Goal: Information Seeking & Learning: Learn about a topic

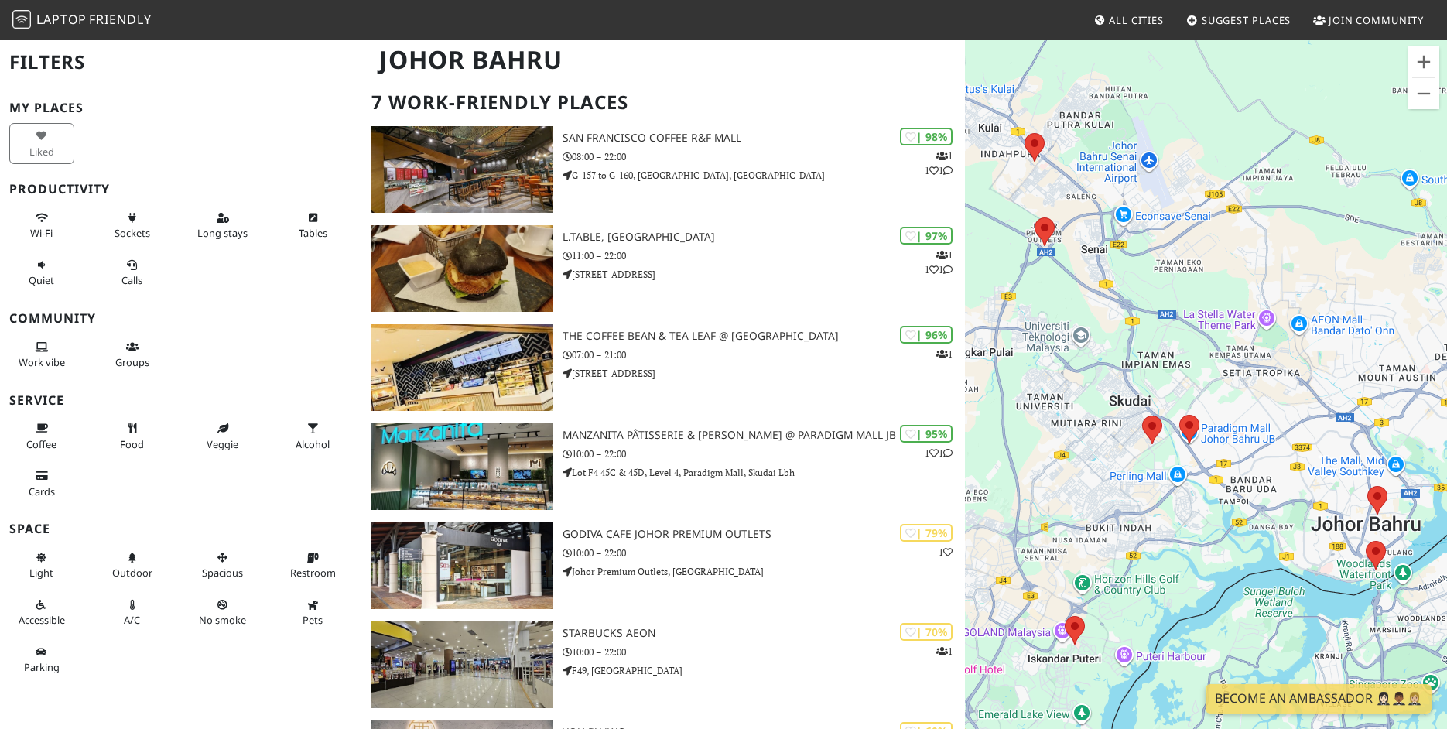
scroll to position [84, 0]
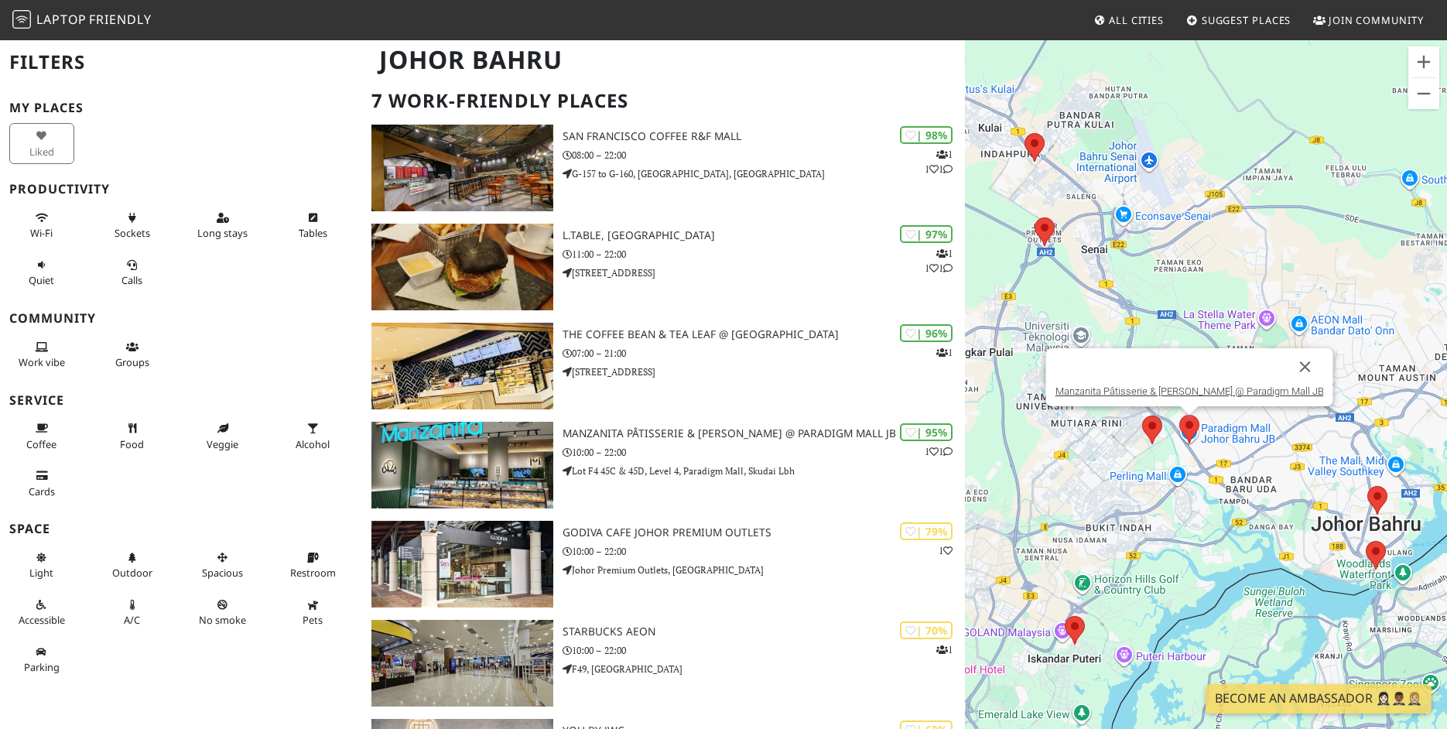
click at [1179, 415] on area at bounding box center [1179, 415] width 0 height 0
click at [1187, 390] on link "Manzanita Pâtisserie & [PERSON_NAME] @ Paradigm Mall JB" at bounding box center [1189, 391] width 268 height 12
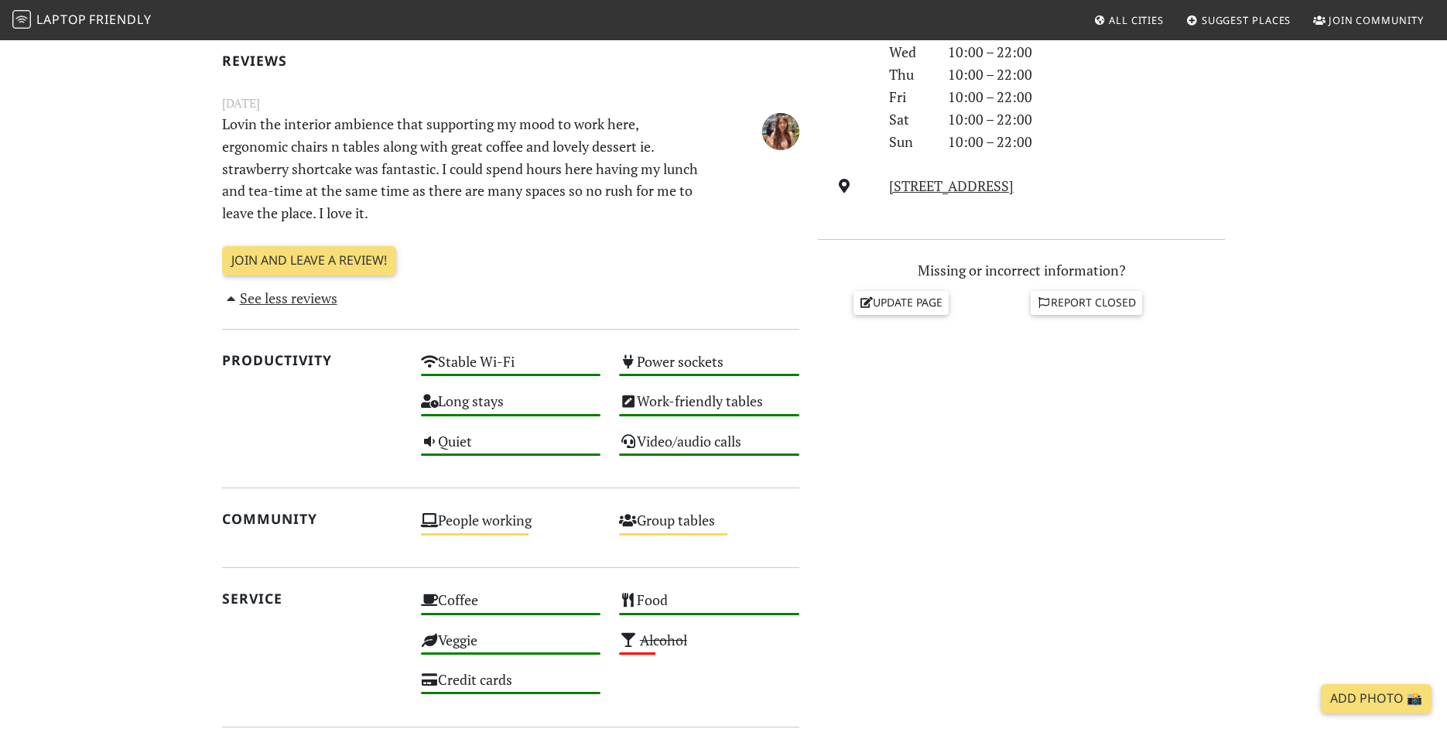
scroll to position [498, 0]
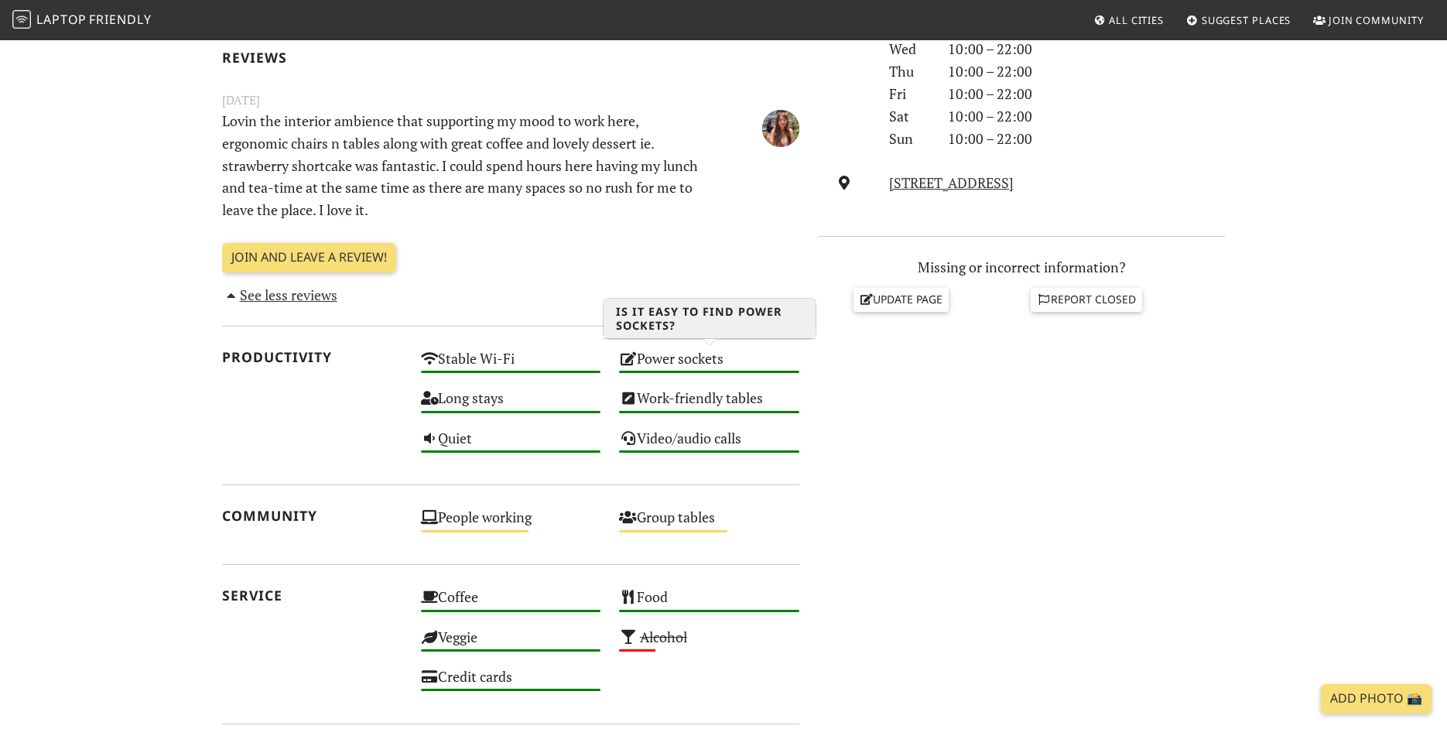
click at [650, 352] on div "Power sockets High" at bounding box center [709, 365] width 199 height 39
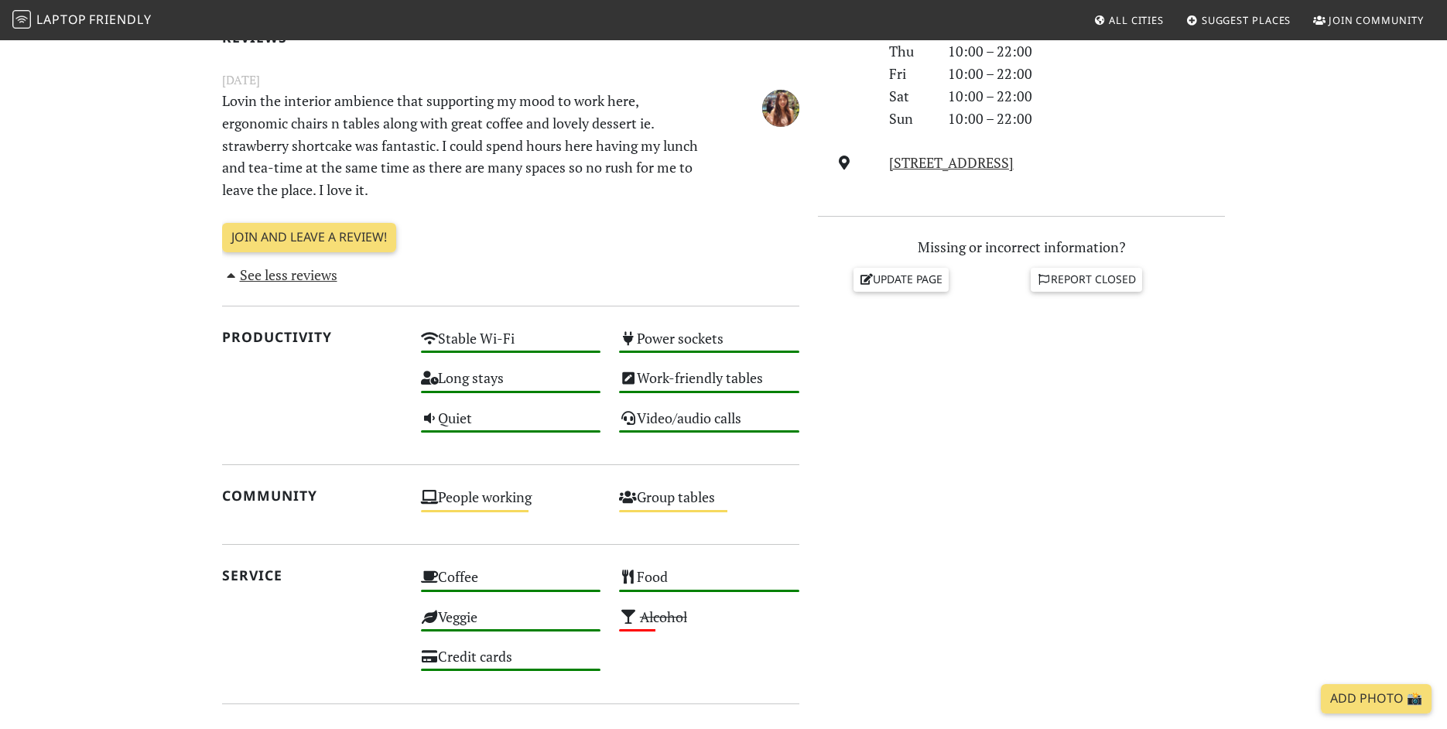
scroll to position [0, 0]
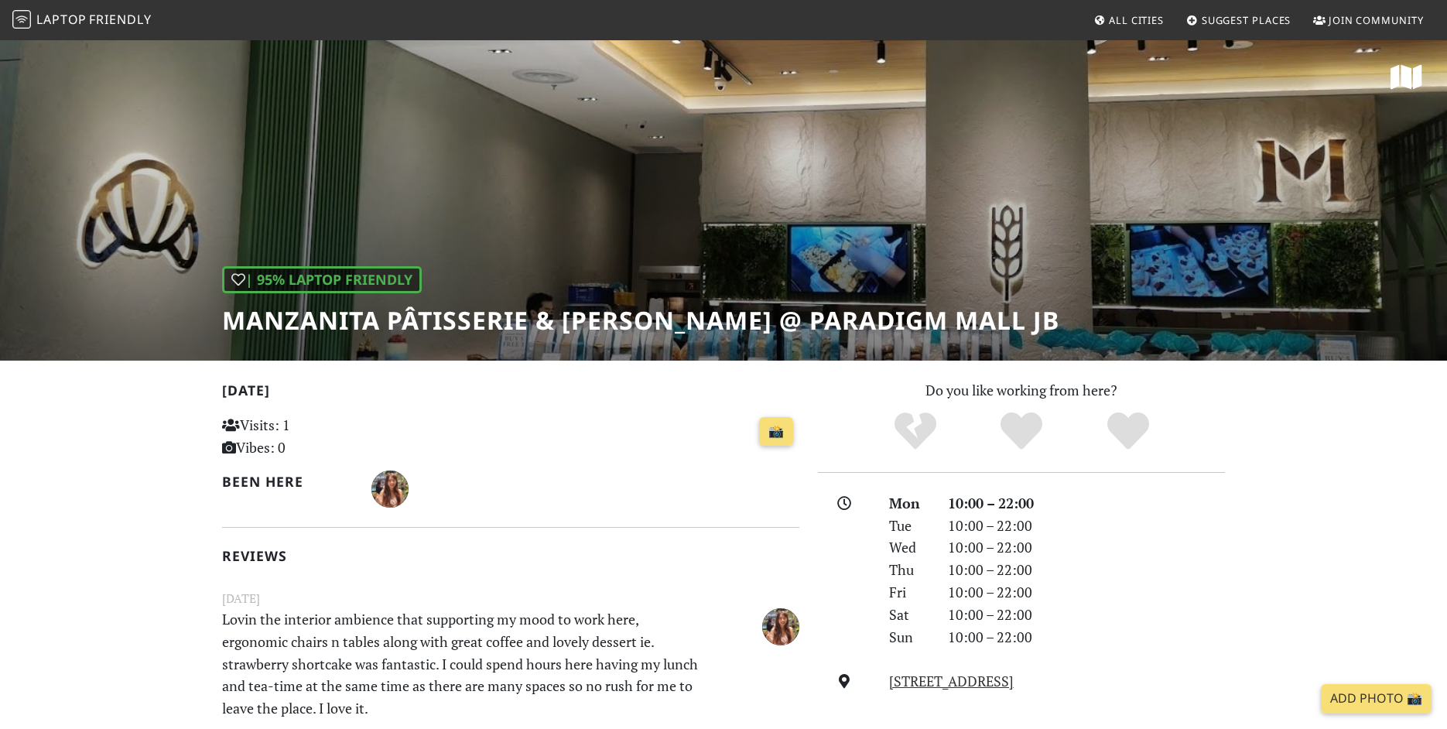
click at [887, 265] on div "| 95% Laptop Friendly Manzanita Pâtisserie & Boulangerie @ Paradigm Mall JB" at bounding box center [723, 200] width 1447 height 322
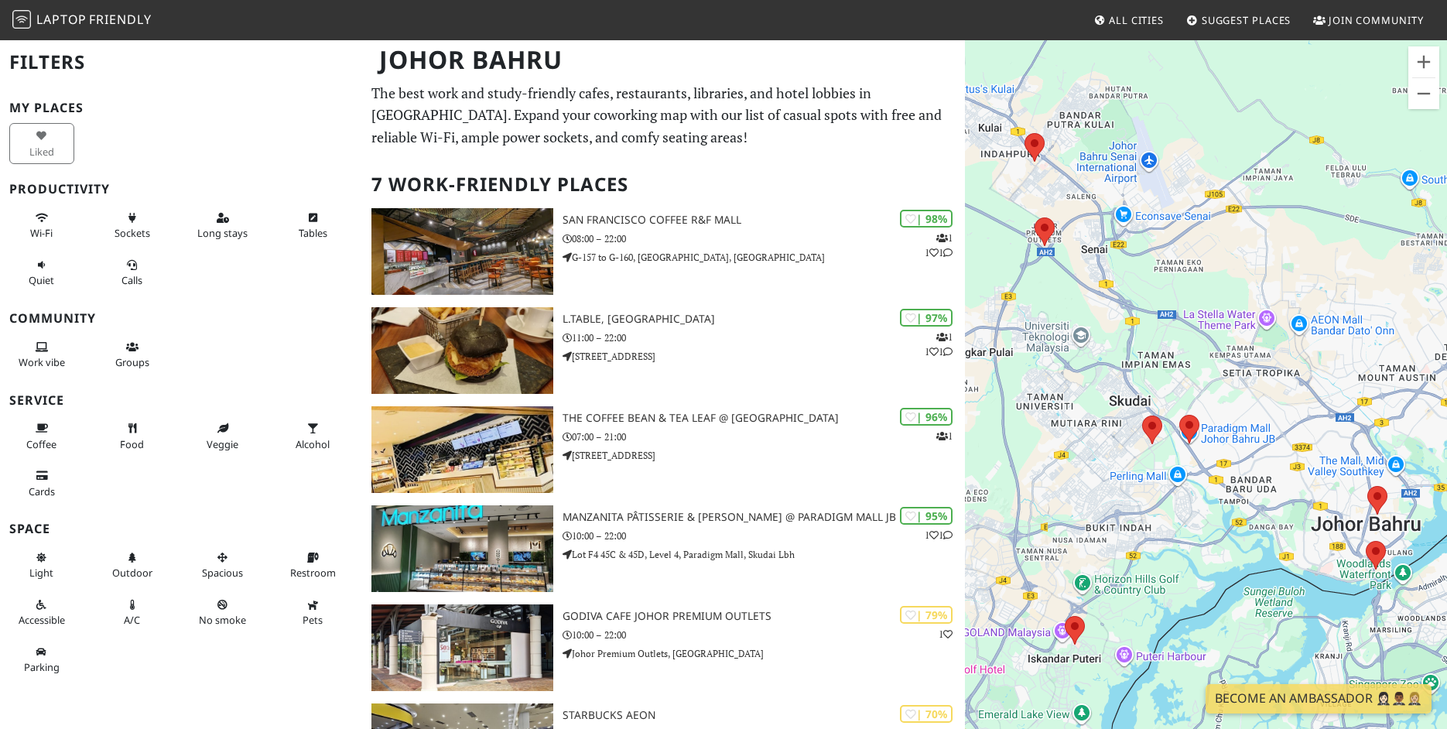
scroll to position [2, 0]
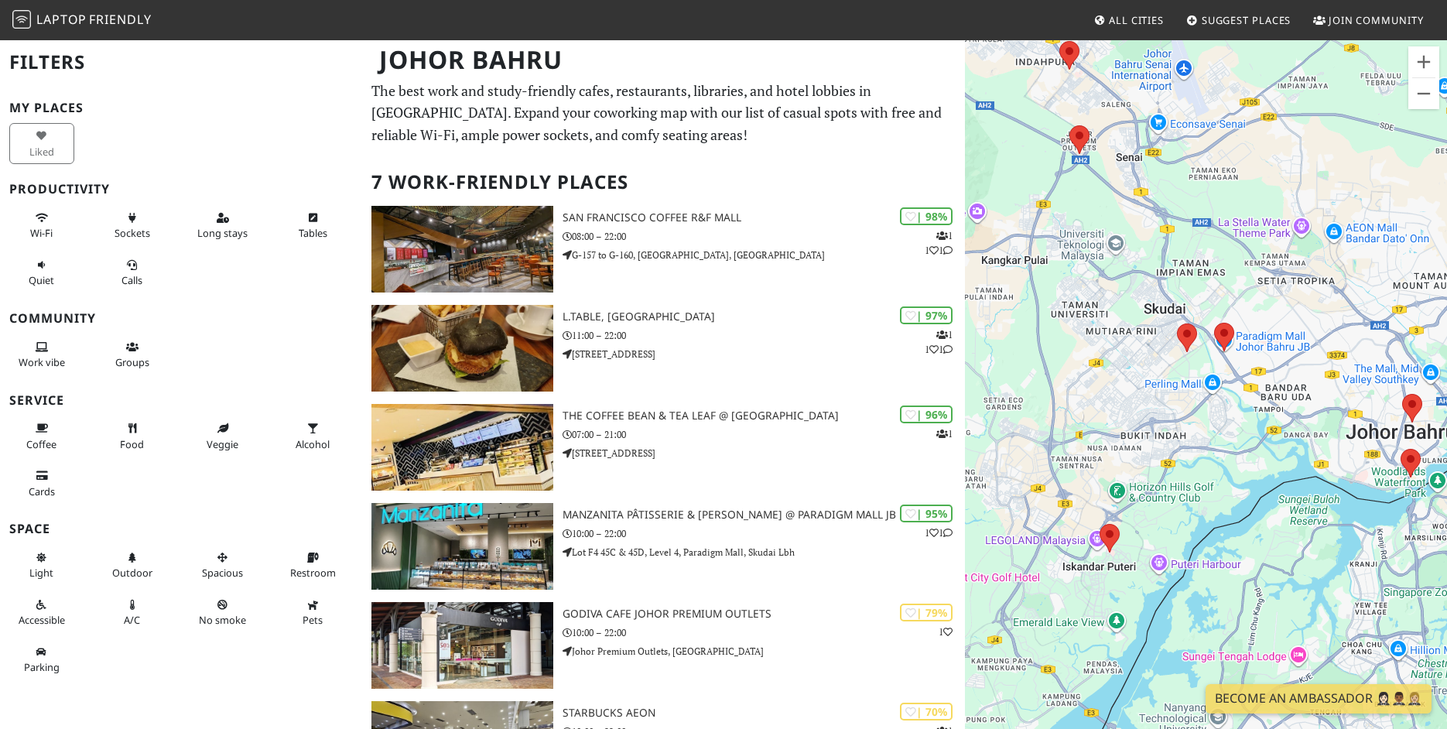
drag, startPoint x: 1159, startPoint y: 341, endPoint x: 1198, endPoint y: 249, distance: 100.2
click at [1198, 249] on div at bounding box center [1206, 403] width 482 height 729
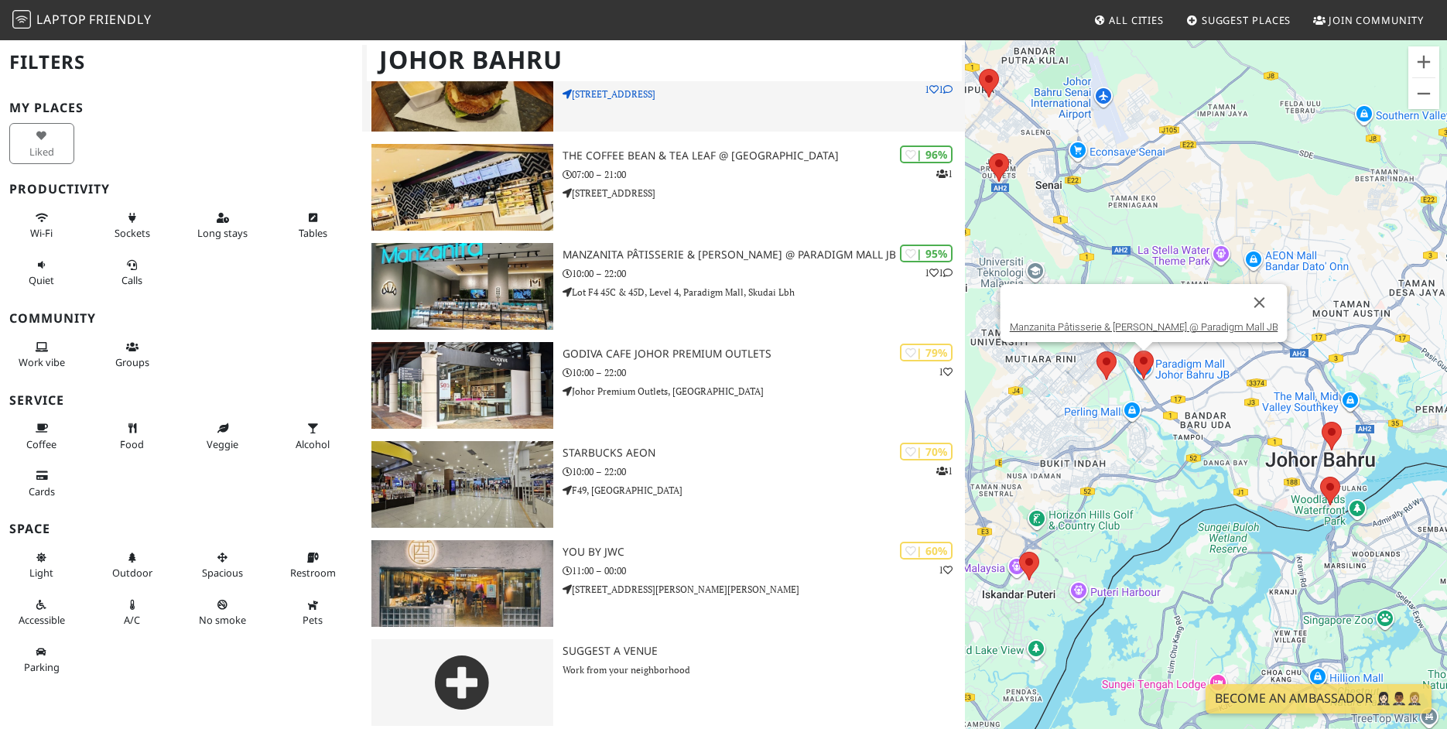
scroll to position [272, 0]
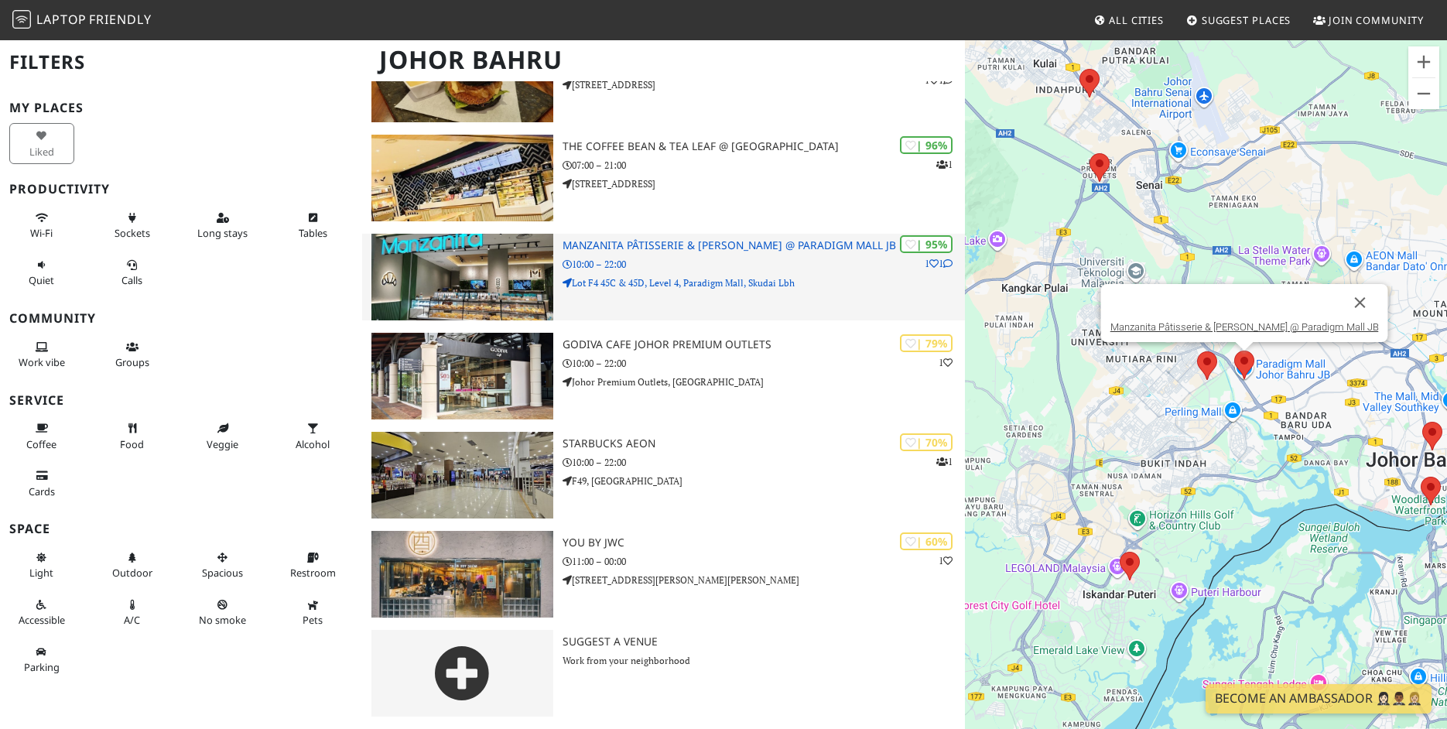
click at [798, 247] on h3 "Manzanita Pâtisserie & [PERSON_NAME] @ Paradigm Mall JB" at bounding box center [763, 245] width 402 height 13
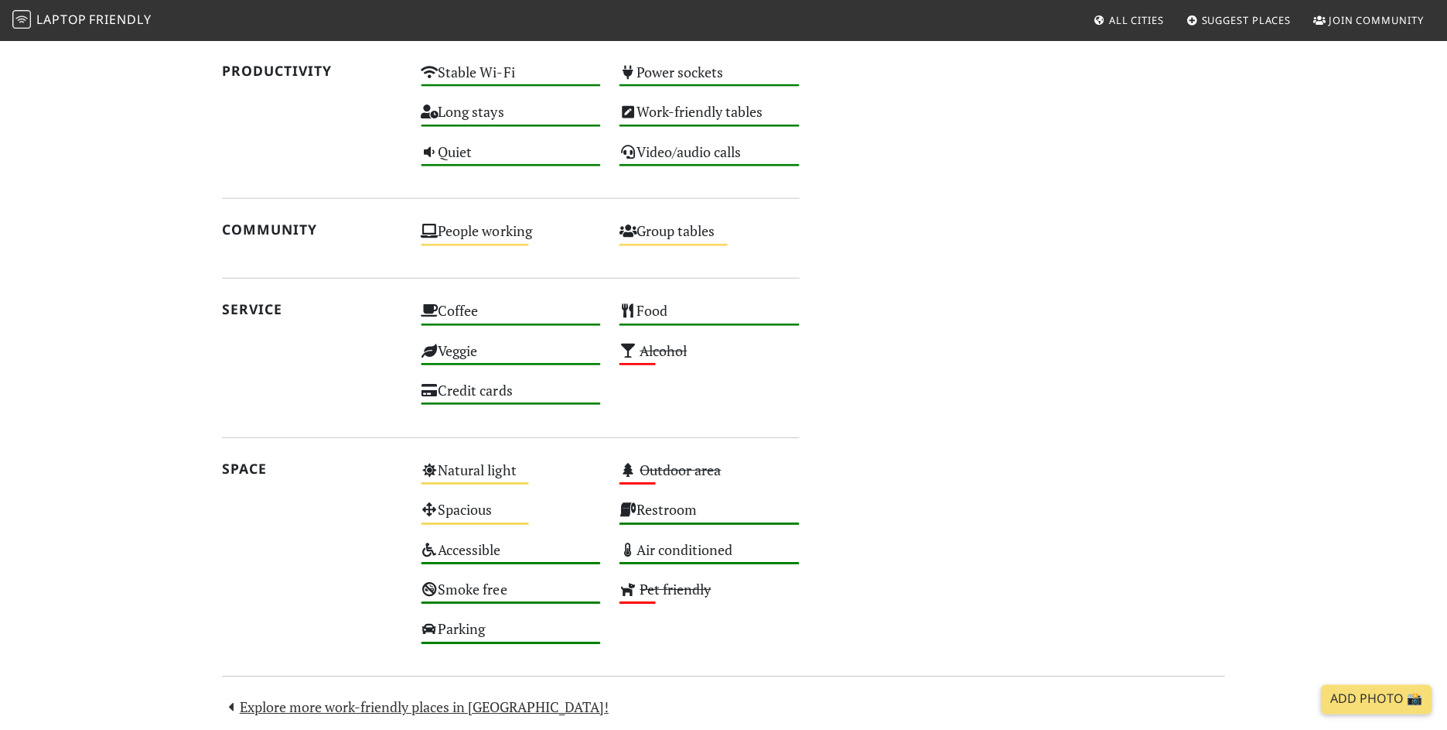
scroll to position [804, 0]
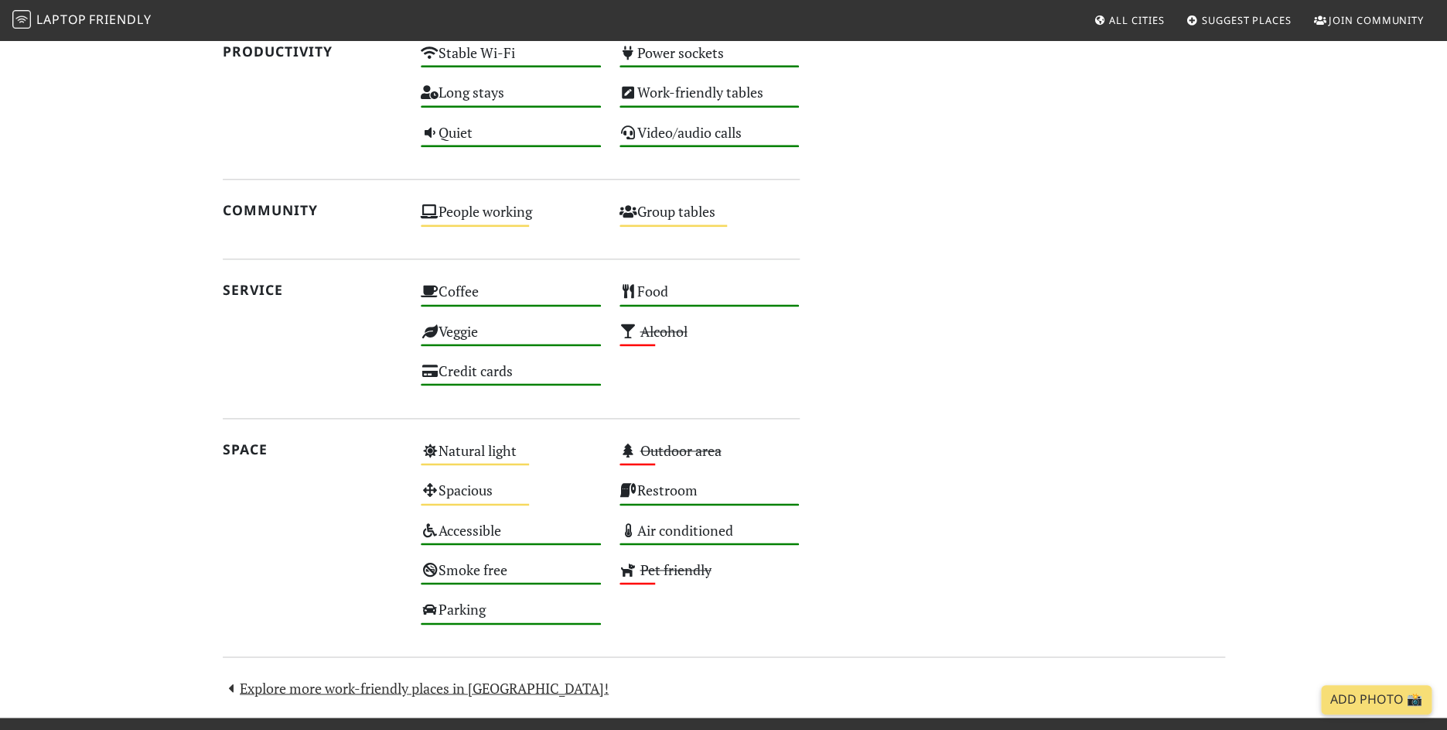
click at [985, 425] on div "Do you like working from here? Mon 10:00 – 22:00 Tue 10:00 – 22:00 Wed 10:00 – …" at bounding box center [1021, 105] width 425 height 1061
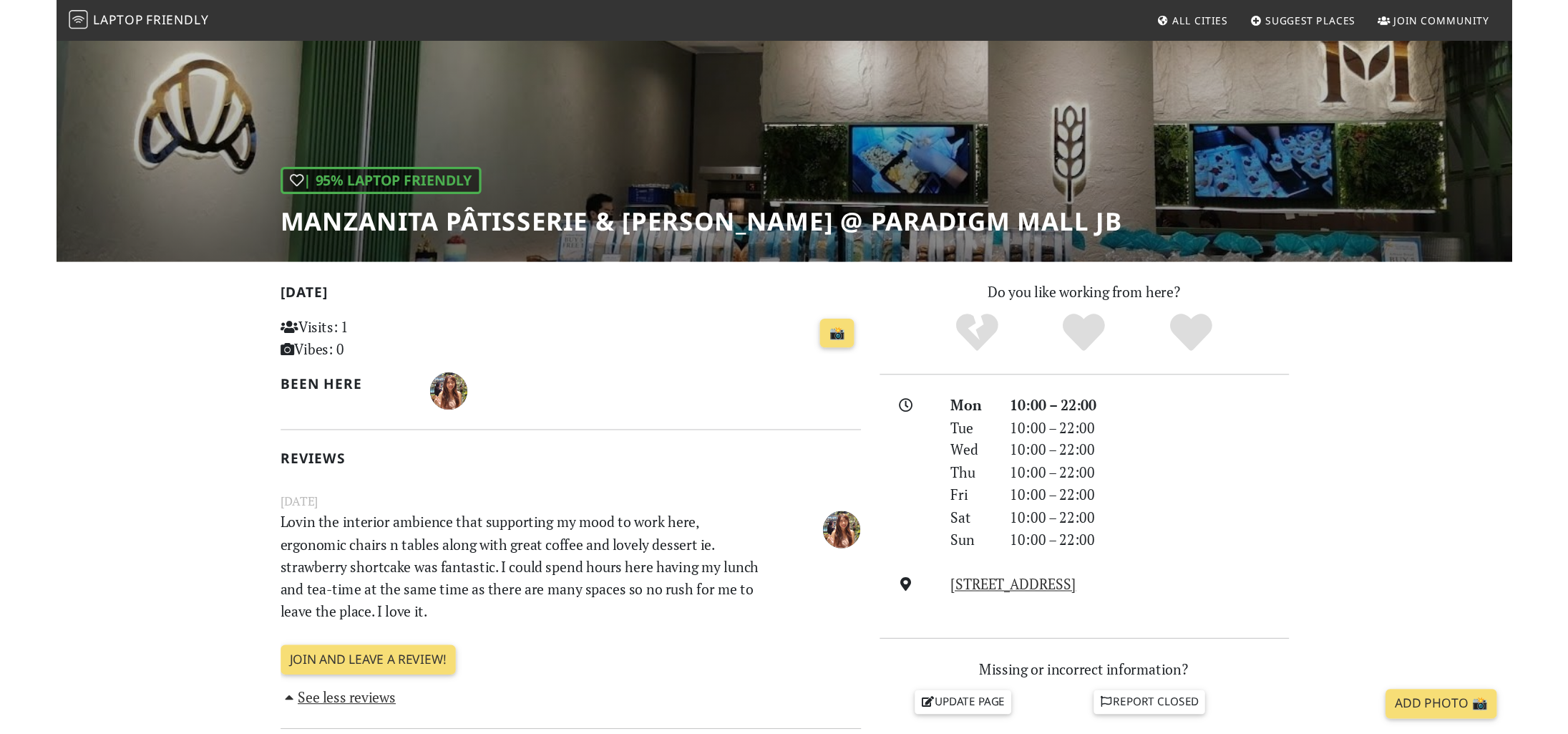
scroll to position [0, 0]
